Goal: Task Accomplishment & Management: Use online tool/utility

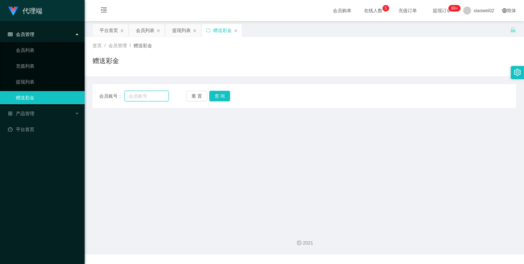
drag, startPoint x: 149, startPoint y: 95, endPoint x: 160, endPoint y: 93, distance: 11.1
click at [149, 95] on input "text" at bounding box center [147, 96] width 44 height 11
paste input "Aaa6669"
type input "Aaa6669"
click at [217, 95] on button "查 询" at bounding box center [219, 96] width 21 height 11
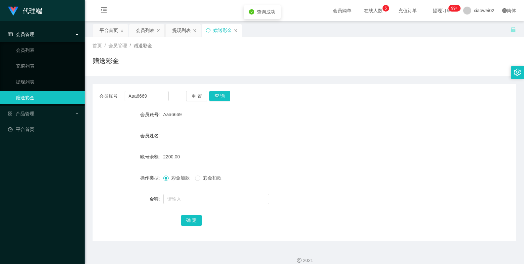
click at [305, 141] on div "会员姓名" at bounding box center [304, 135] width 423 height 13
click at [363, 109] on div "Aaa6669" at bounding box center [286, 114] width 247 height 13
click at [319, 150] on form "会员账号 Aaa6669 会员姓名 账号余额 2200.00 操作类型 彩金加款 彩金扣款 金额 确 定" at bounding box center [304, 167] width 423 height 119
drag, startPoint x: 298, startPoint y: 146, endPoint x: 287, endPoint y: 153, distance: 13.3
click at [298, 146] on form "会员账号 Aaa6669 会员姓名 账号余额 2200.00 操作类型 彩金加款 彩金扣款 金额 确 定" at bounding box center [304, 167] width 423 height 119
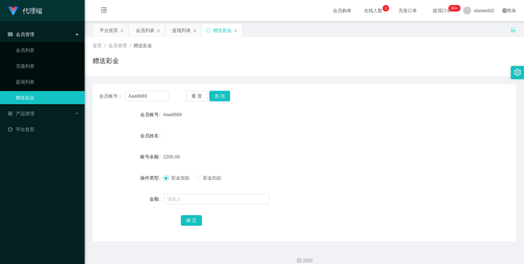
click at [118, 202] on div "金额" at bounding box center [128, 199] width 71 height 13
click at [437, 12] on span "提现订单 99+" at bounding box center [441, 10] width 25 height 5
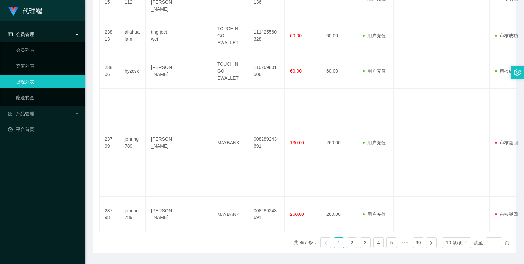
scroll to position [395, 0]
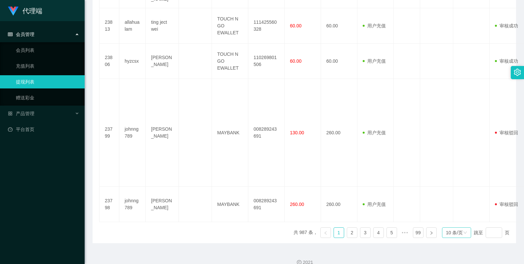
click at [451, 228] on div "10 条/页" at bounding box center [454, 233] width 17 height 10
click at [449, 216] on li "1000 条/页" at bounding box center [453, 211] width 30 height 11
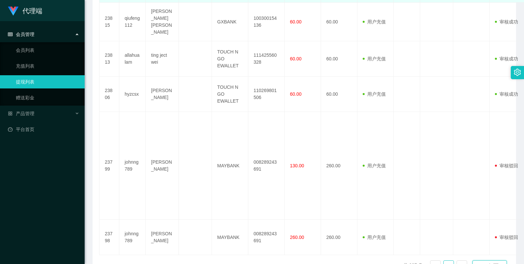
scroll to position [384, 0]
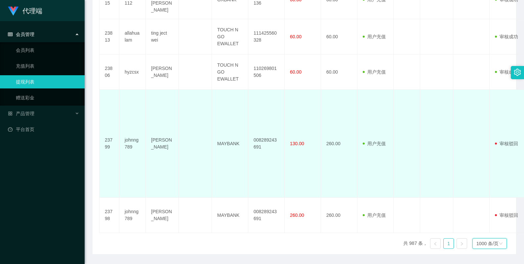
click at [460, 149] on td at bounding box center [471, 144] width 36 height 108
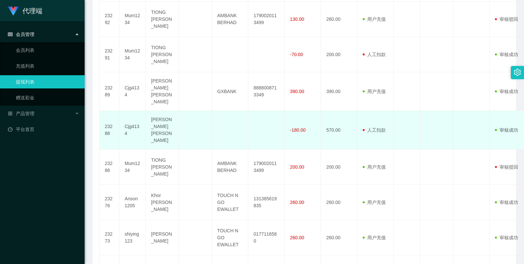
scroll to position [4561, 0]
